Goal: Transaction & Acquisition: Purchase product/service

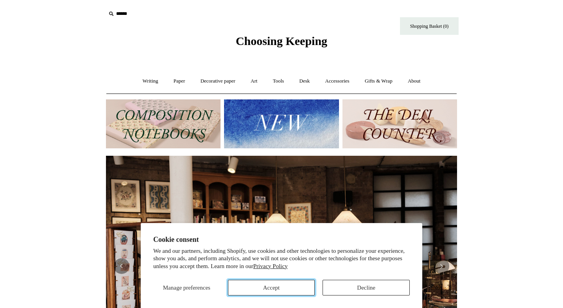
click at [267, 287] on button "Accept" at bounding box center [271, 288] width 87 height 16
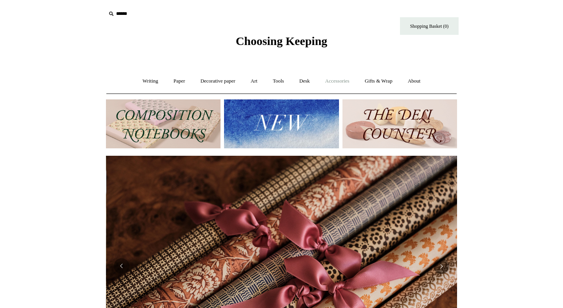
scroll to position [0, 702]
click at [348, 80] on link "Accessories +" at bounding box center [337, 81] width 38 height 21
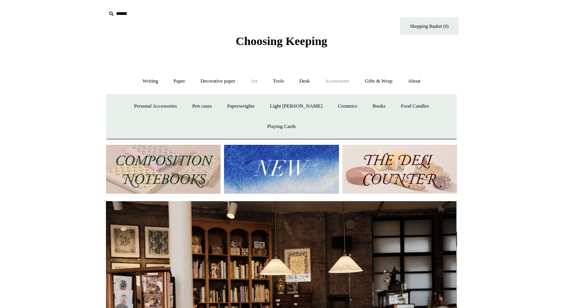
scroll to position [0, 0]
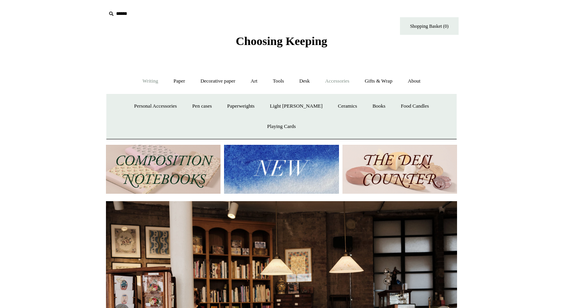
click at [148, 82] on link "Writing +" at bounding box center [151, 81] width 30 height 21
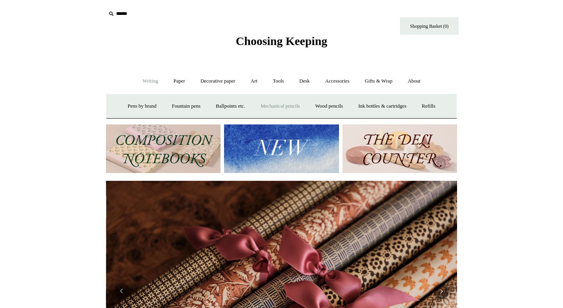
scroll to position [0, 702]
click at [170, 107] on link "Fountain pens +" at bounding box center [186, 106] width 43 height 21
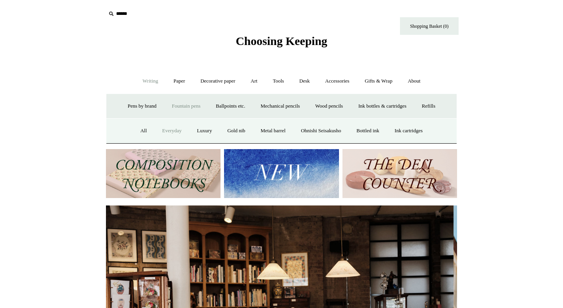
scroll to position [0, 0]
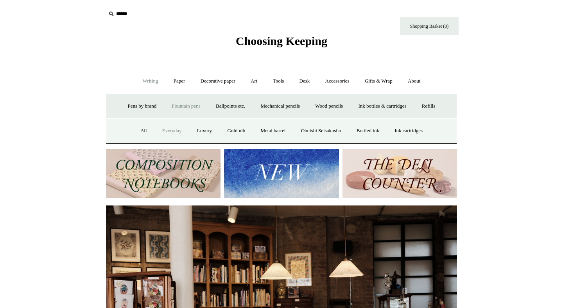
click at [166, 130] on link "Everyday" at bounding box center [172, 130] width 34 height 21
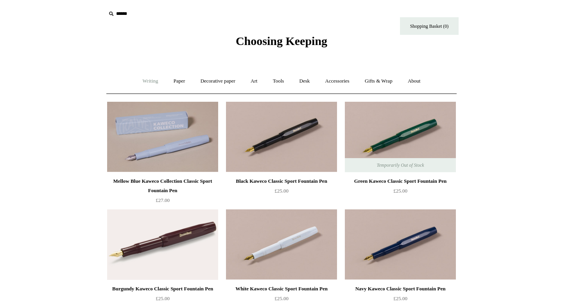
click at [146, 81] on link "Writing +" at bounding box center [151, 81] width 30 height 21
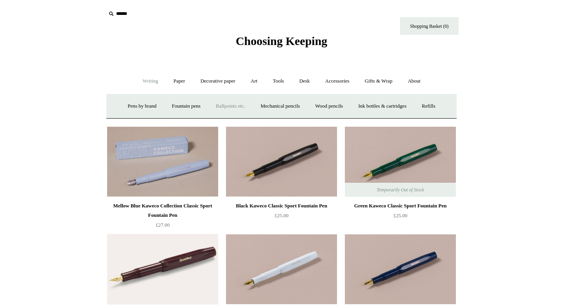
click at [231, 103] on link "Ballpoints etc. +" at bounding box center [230, 106] width 43 height 21
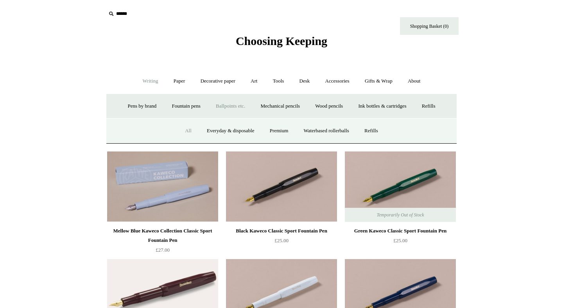
click at [185, 132] on link "All" at bounding box center [188, 130] width 21 height 21
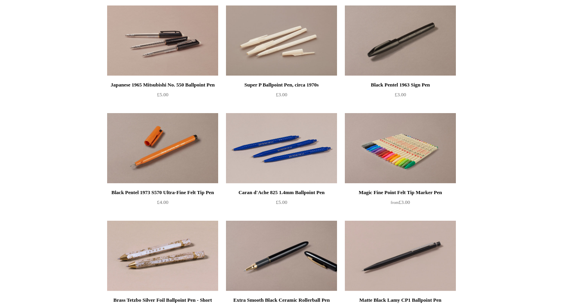
scroll to position [1367, 0]
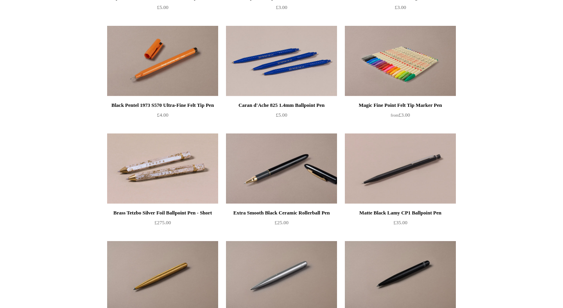
click at [162, 105] on div "Black Pentel 1973 S570 Ultra-Fine Felt Tip Pen" at bounding box center [162, 105] width 107 height 9
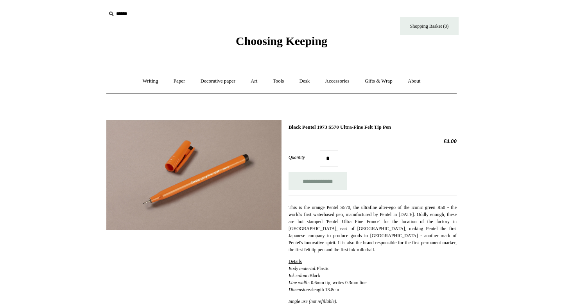
click at [307, 127] on h1 "Black Pentel 1973 S570 Ultra-Fine Felt Tip Pen" at bounding box center [373, 127] width 168 height 6
copy div "Black Pentel 1973 S570 Ultra-Fine Felt Tip Pen"
click at [322, 243] on p "This is the orange Pentel S570, the ultrafine alter-ego of the iconic green R50…" at bounding box center [373, 228] width 168 height 49
